Goal: Unclear: Browse casually

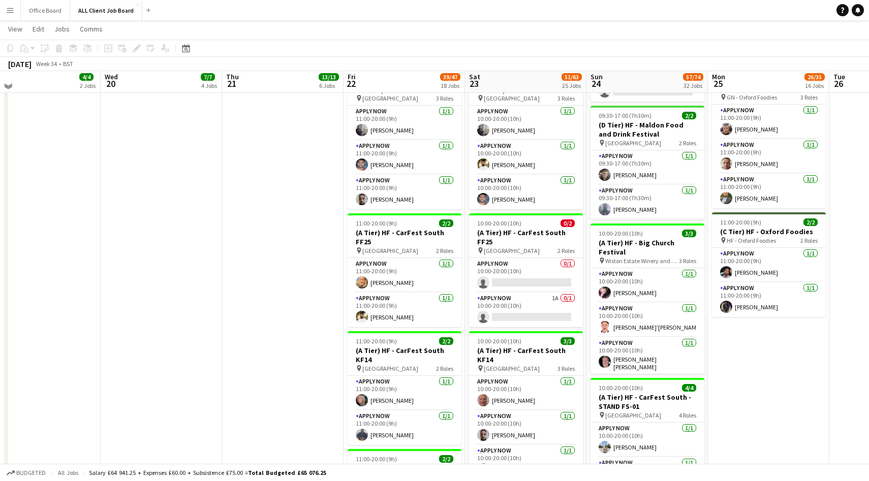
scroll to position [1207, 0]
